Goal: Navigation & Orientation: Find specific page/section

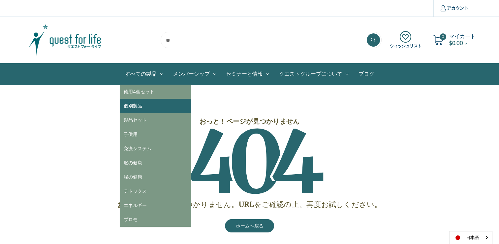
click at [141, 100] on link "個別製品" at bounding box center [155, 106] width 71 height 14
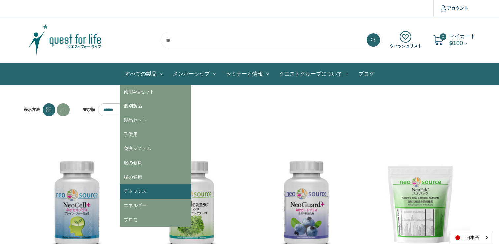
click at [142, 185] on link "デトックス" at bounding box center [155, 191] width 71 height 14
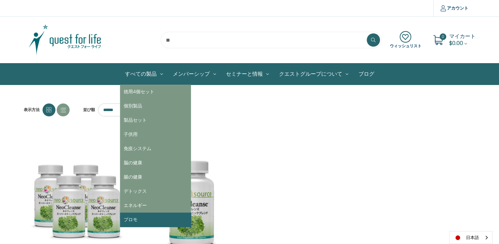
click at [137, 221] on link "プロモ" at bounding box center [155, 219] width 71 height 14
